Goal: Task Accomplishment & Management: Manage account settings

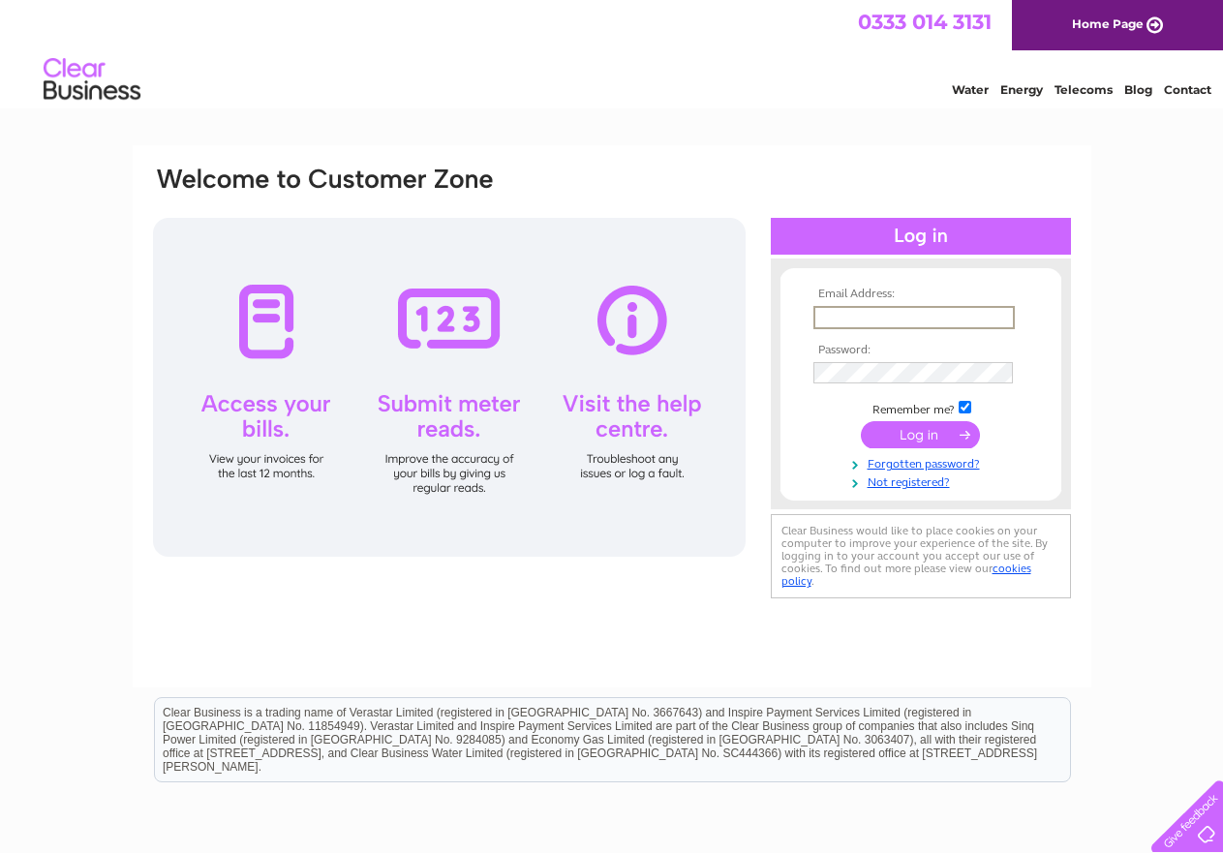
click at [861, 313] on input "text" at bounding box center [913, 317] width 201 height 23
type input "[EMAIL_ADDRESS][DOMAIN_NAME]"
click at [930, 438] on input "submit" at bounding box center [920, 432] width 119 height 27
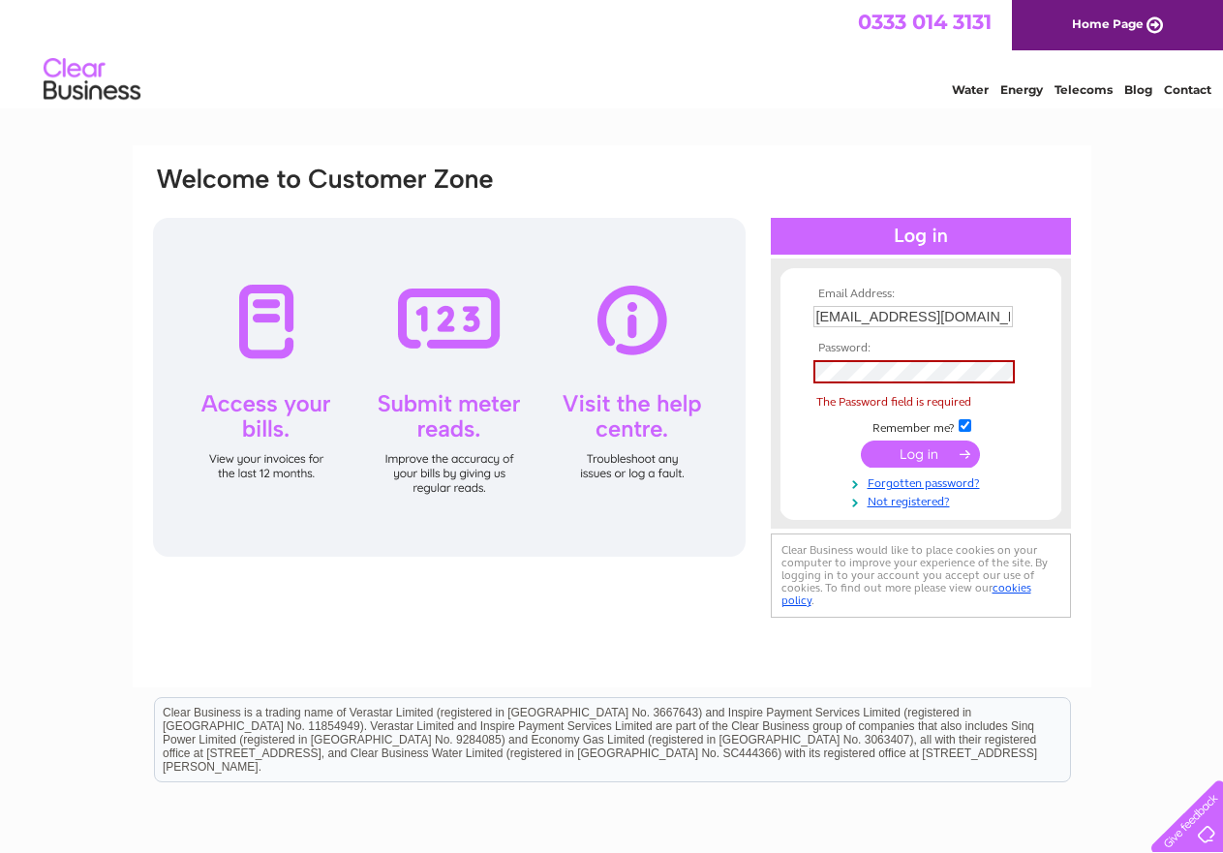
click at [270, 410] on div at bounding box center [449, 387] width 593 height 339
drag, startPoint x: 276, startPoint y: 444, endPoint x: 293, endPoint y: 437, distance: 19.1
click at [290, 443] on div at bounding box center [449, 387] width 593 height 339
click at [903, 357] on td at bounding box center [921, 371] width 225 height 33
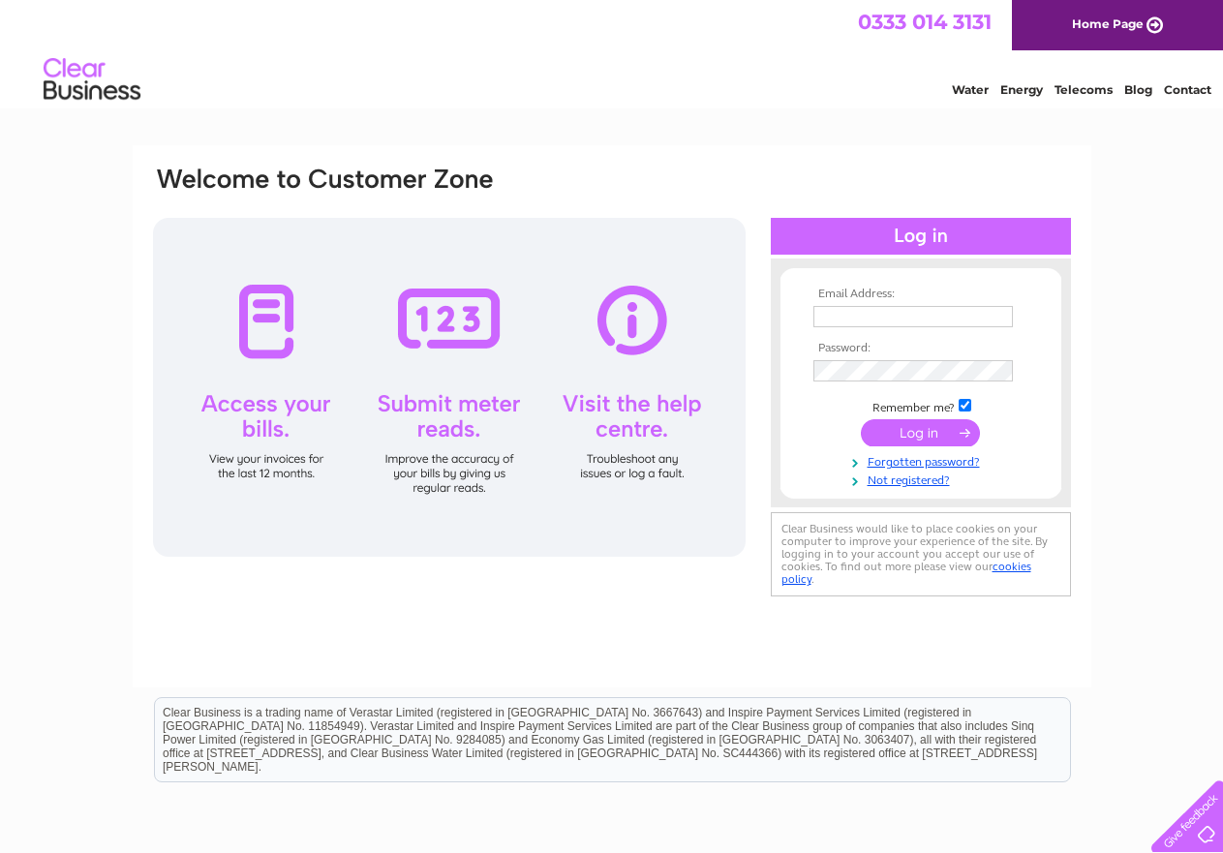
click at [841, 315] on input "text" at bounding box center [912, 316] width 199 height 21
type input "4757708"
click at [835, 371] on tbody "Email Address: 4757708 Password: Remember me?" at bounding box center [921, 389] width 225 height 202
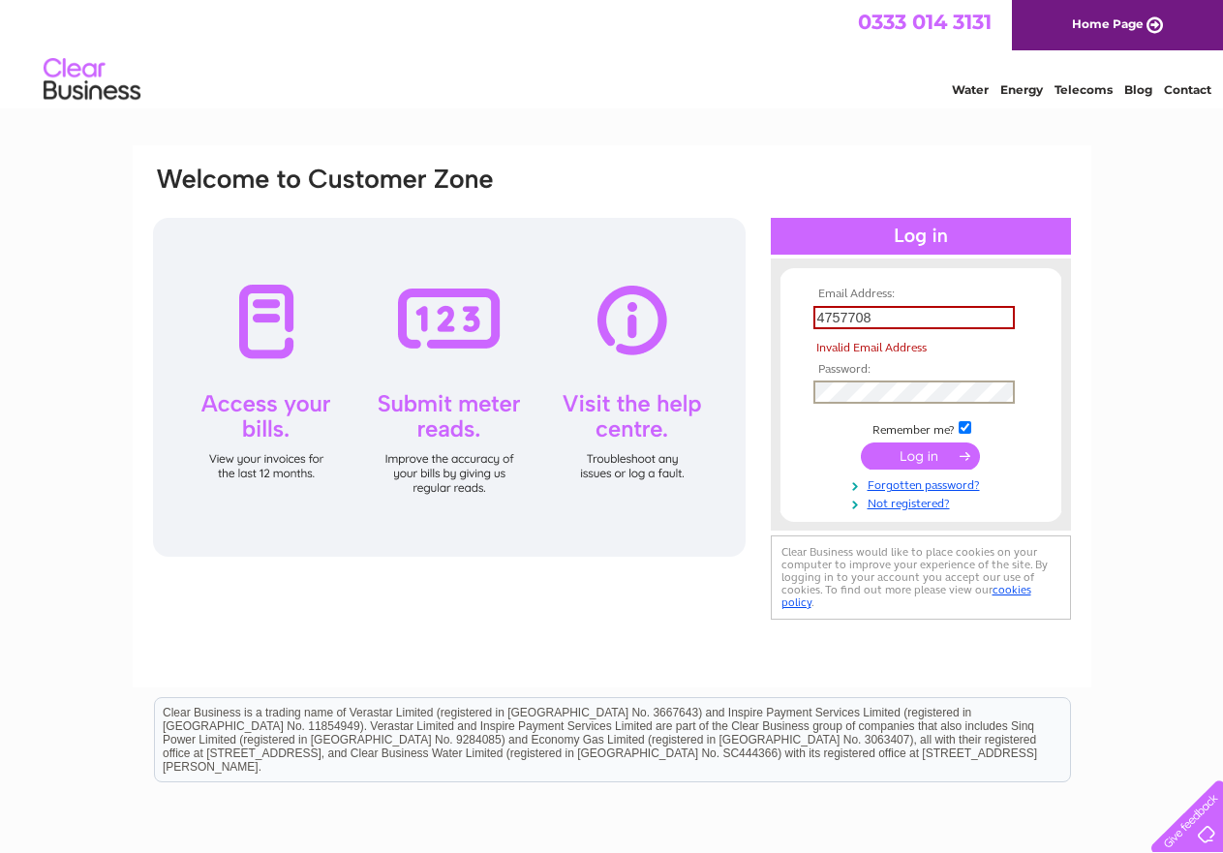
click at [879, 317] on input "4757708" at bounding box center [913, 317] width 201 height 23
drag, startPoint x: 879, startPoint y: 317, endPoint x: 666, endPoint y: 286, distance: 215.3
click at [666, 286] on div "Email Address: 4757708 Invalid Email Address Password:" at bounding box center [612, 394] width 922 height 458
click at [813, 341] on span "The Email Address field is required" at bounding box center [923, 348] width 221 height 19
click at [850, 321] on input "text" at bounding box center [913, 317] width 201 height 23
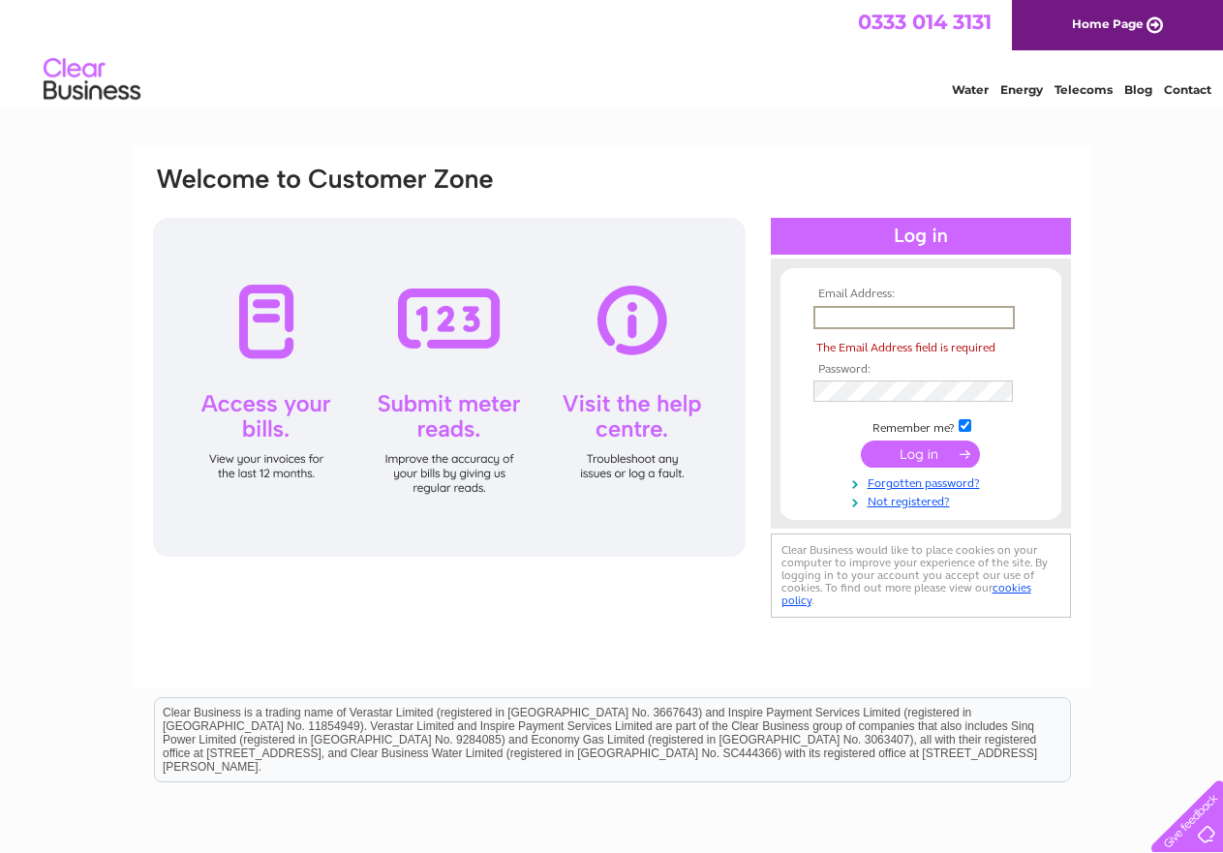
type input "[EMAIL_ADDRESS][DOMAIN_NAME]"
